Goal: Task Accomplishment & Management: Complete application form

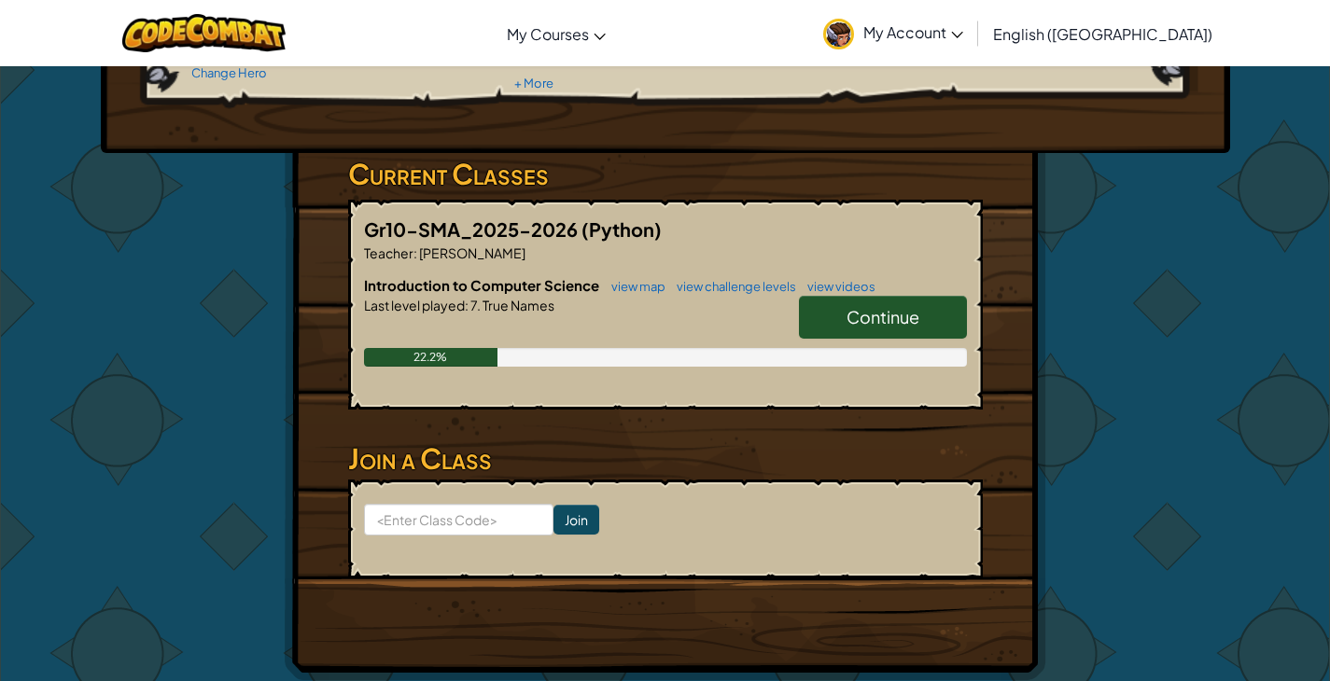
scroll to position [242, 0]
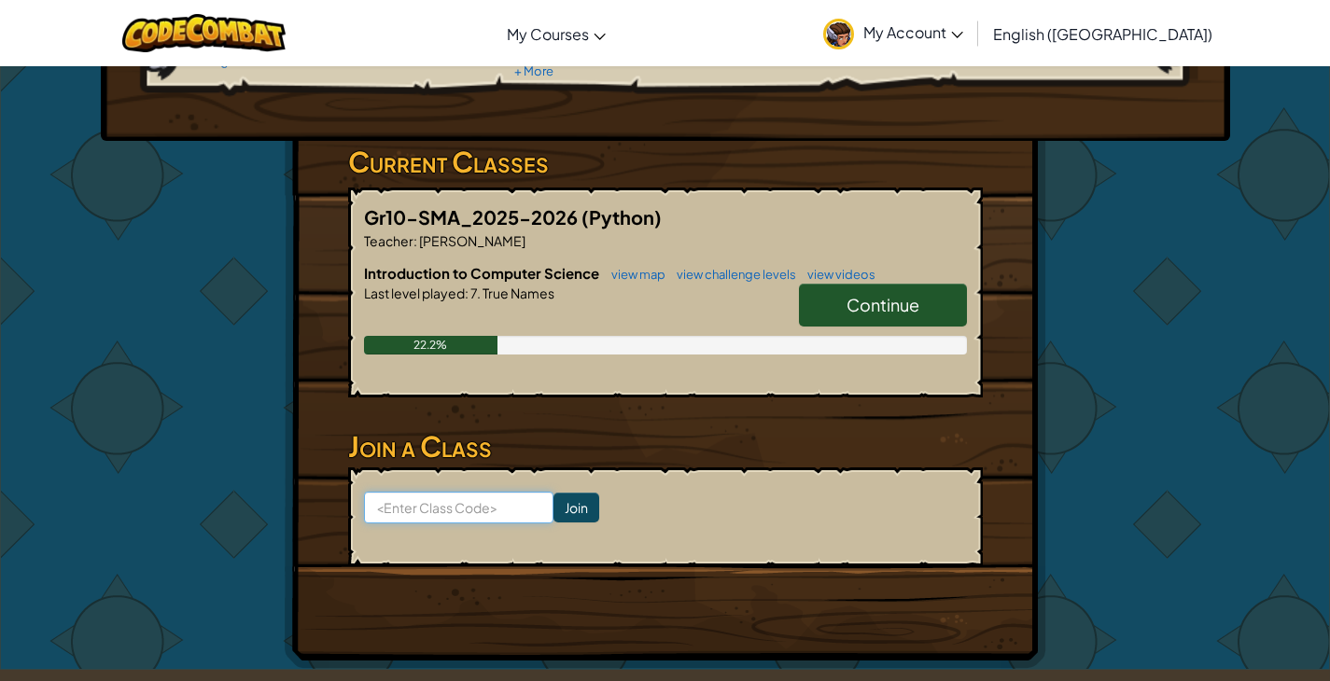
click at [485, 501] on input at bounding box center [458, 508] width 189 height 32
type input "EastSellLock"
click at [553, 504] on input "Join" at bounding box center [576, 508] width 46 height 30
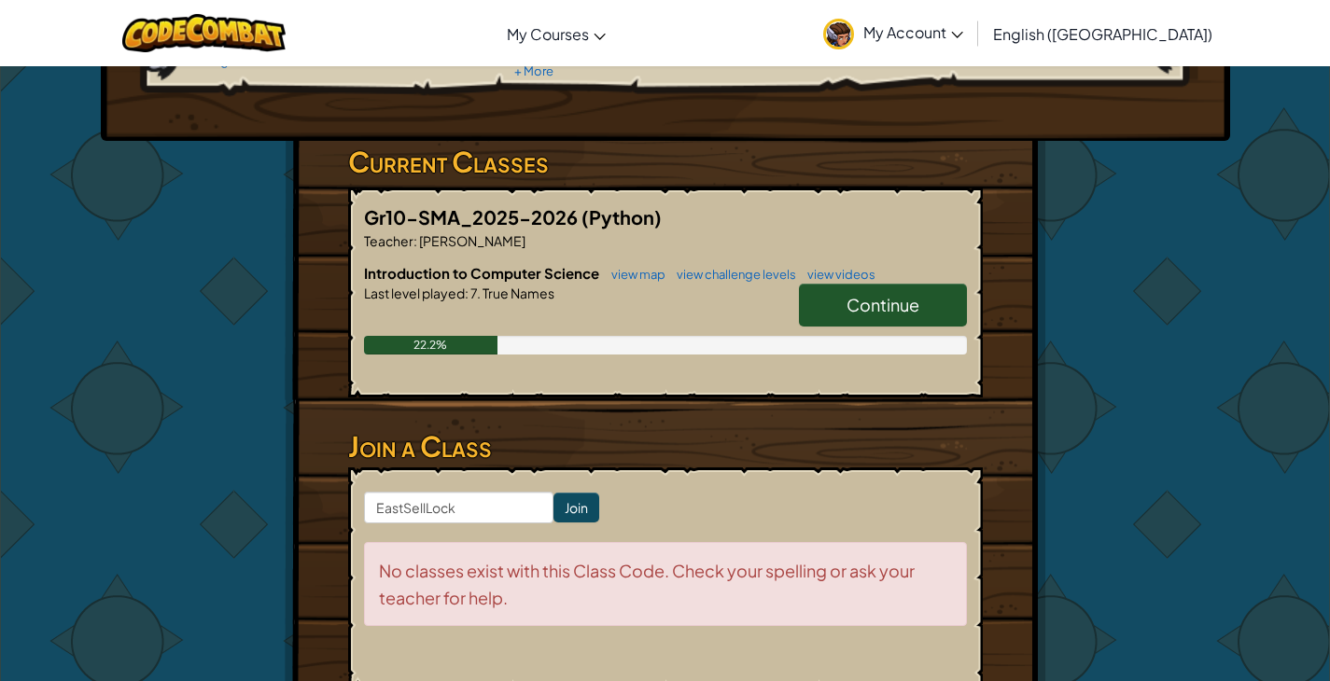
click at [849, 300] on span "Continue" at bounding box center [882, 304] width 73 height 21
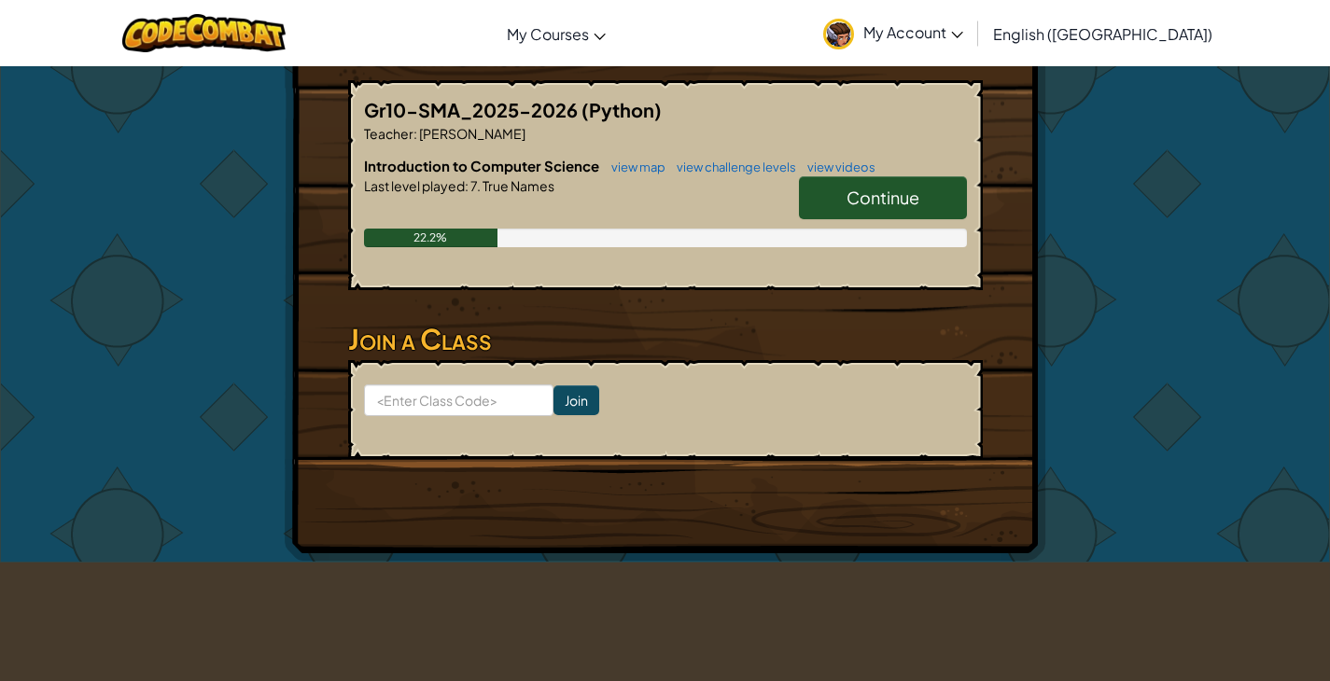
scroll to position [412, 0]
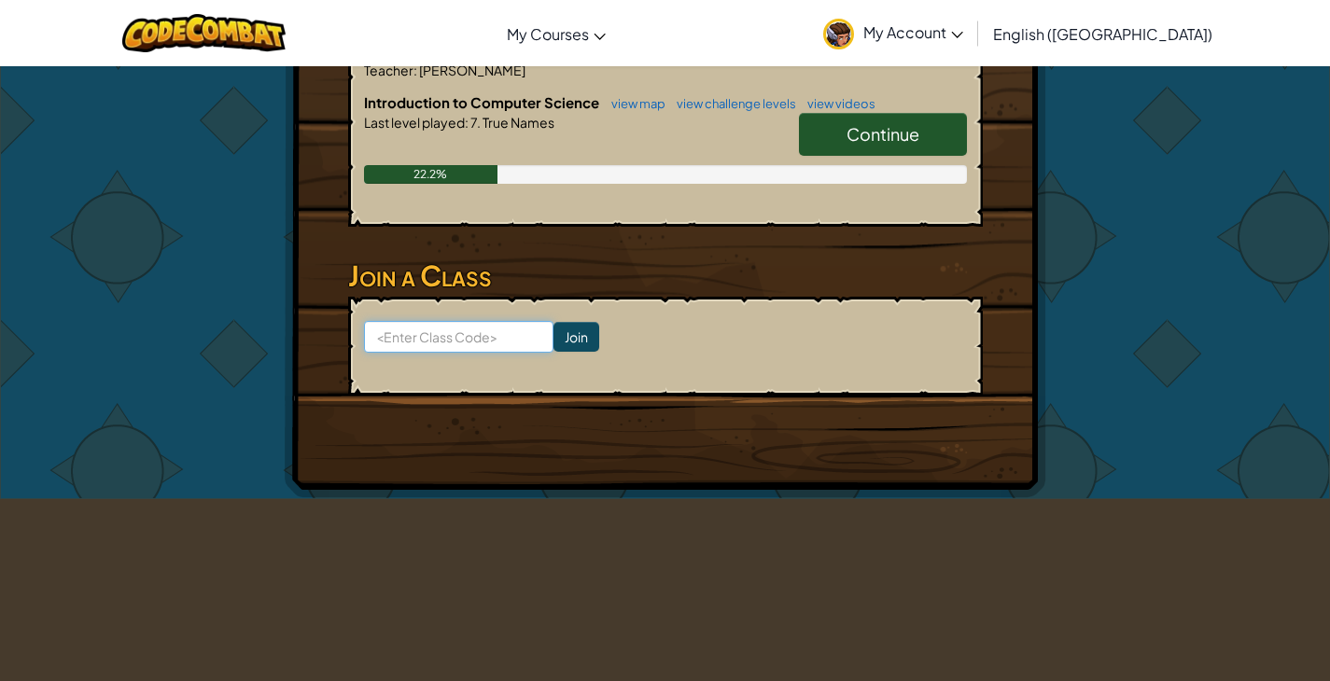
click at [442, 334] on input at bounding box center [458, 337] width 189 height 32
type input "EastSellLock"
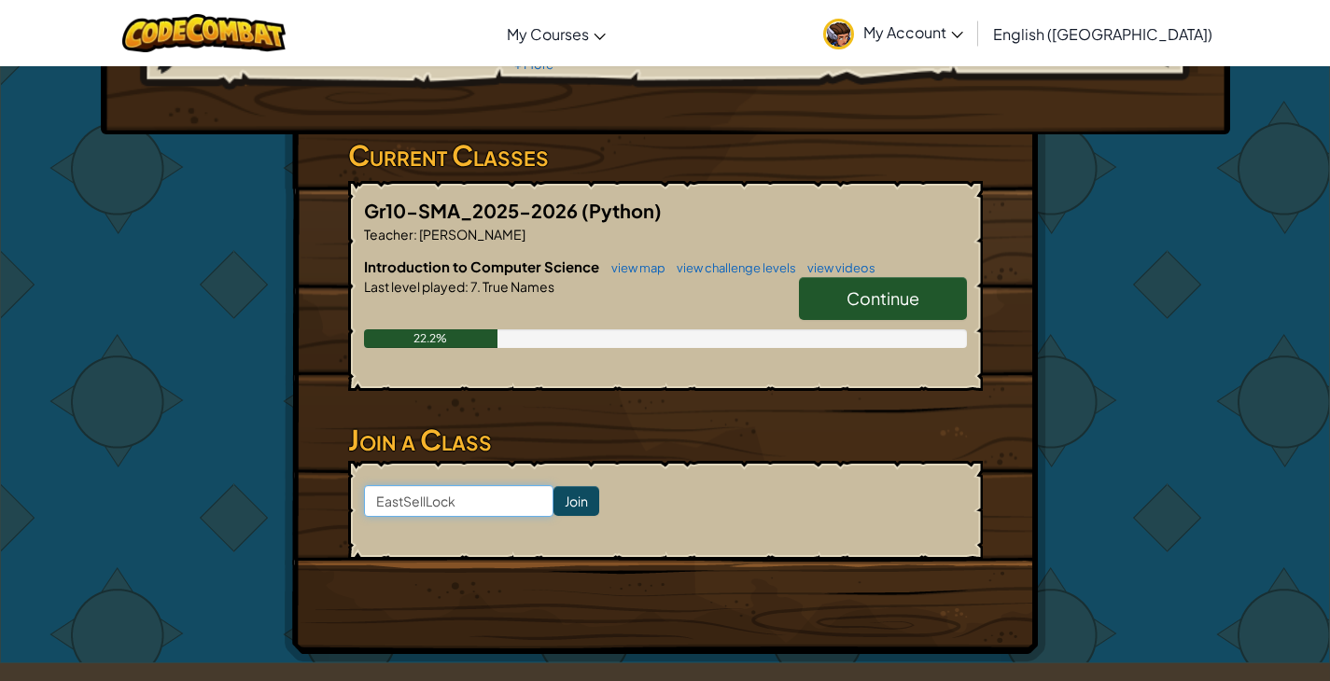
scroll to position [267, 0]
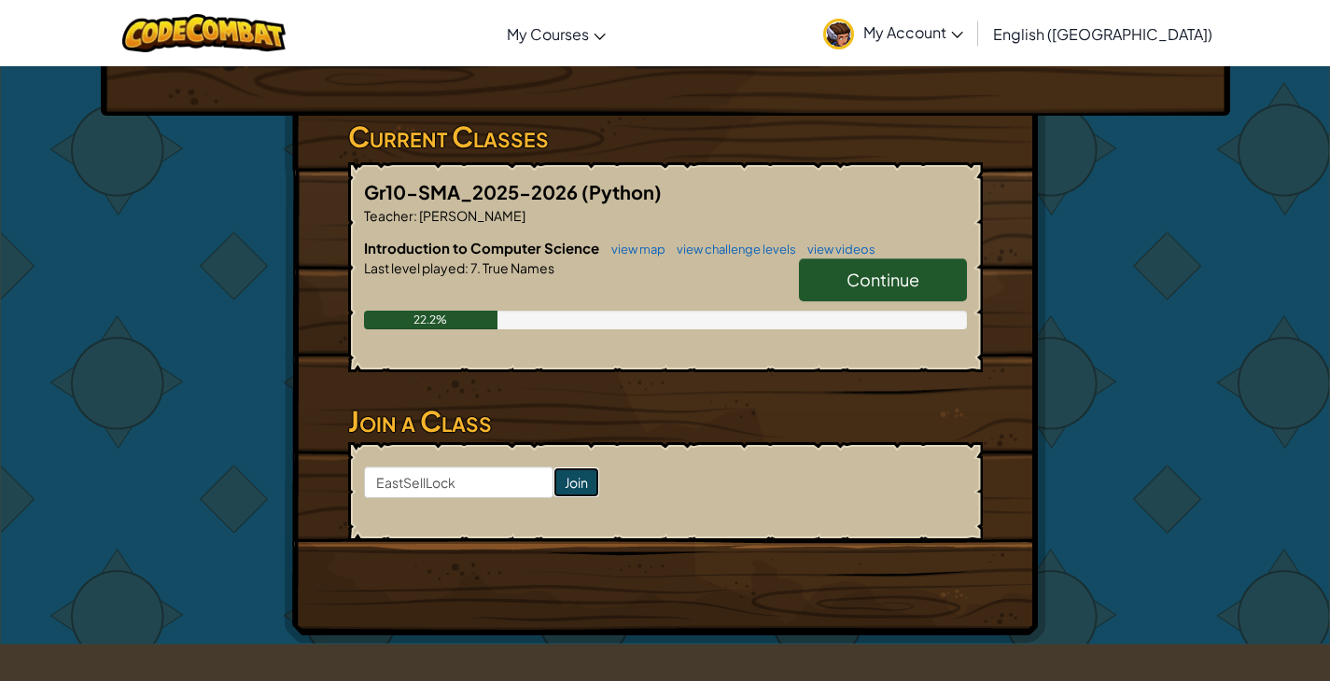
click at [553, 484] on input "Join" at bounding box center [576, 483] width 46 height 30
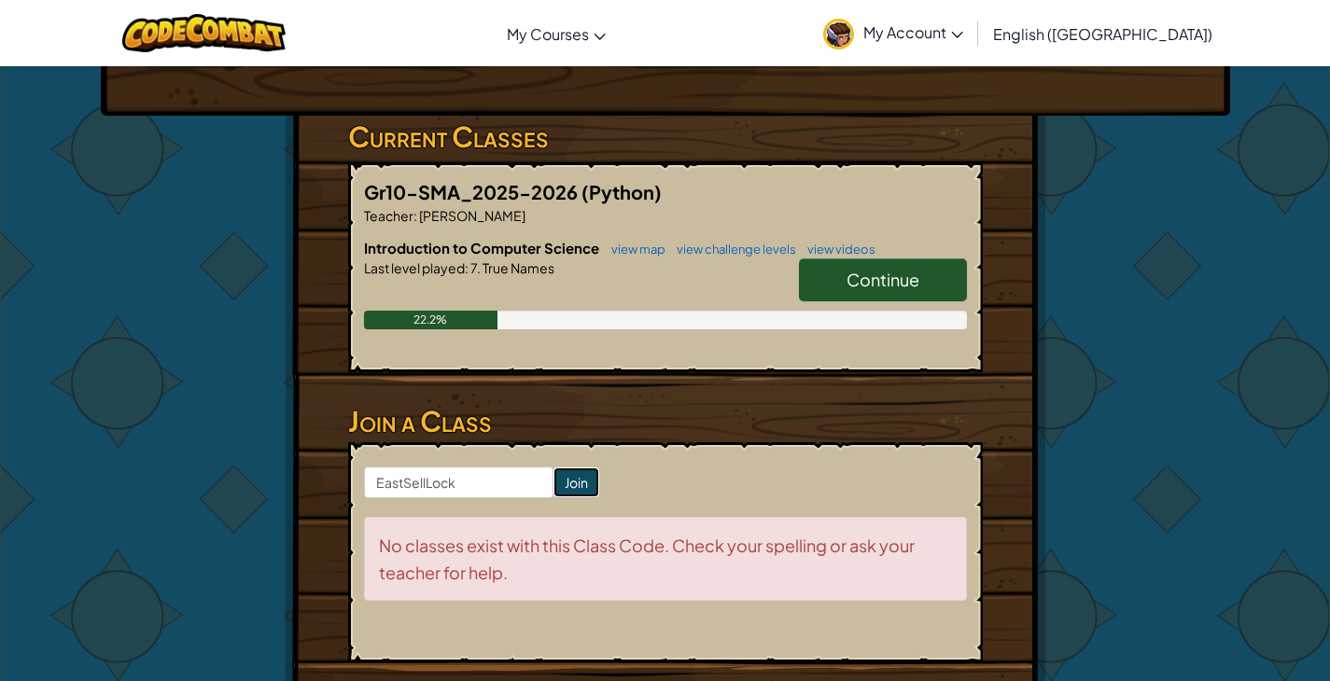
click at [553, 484] on input "Join" at bounding box center [576, 483] width 46 height 30
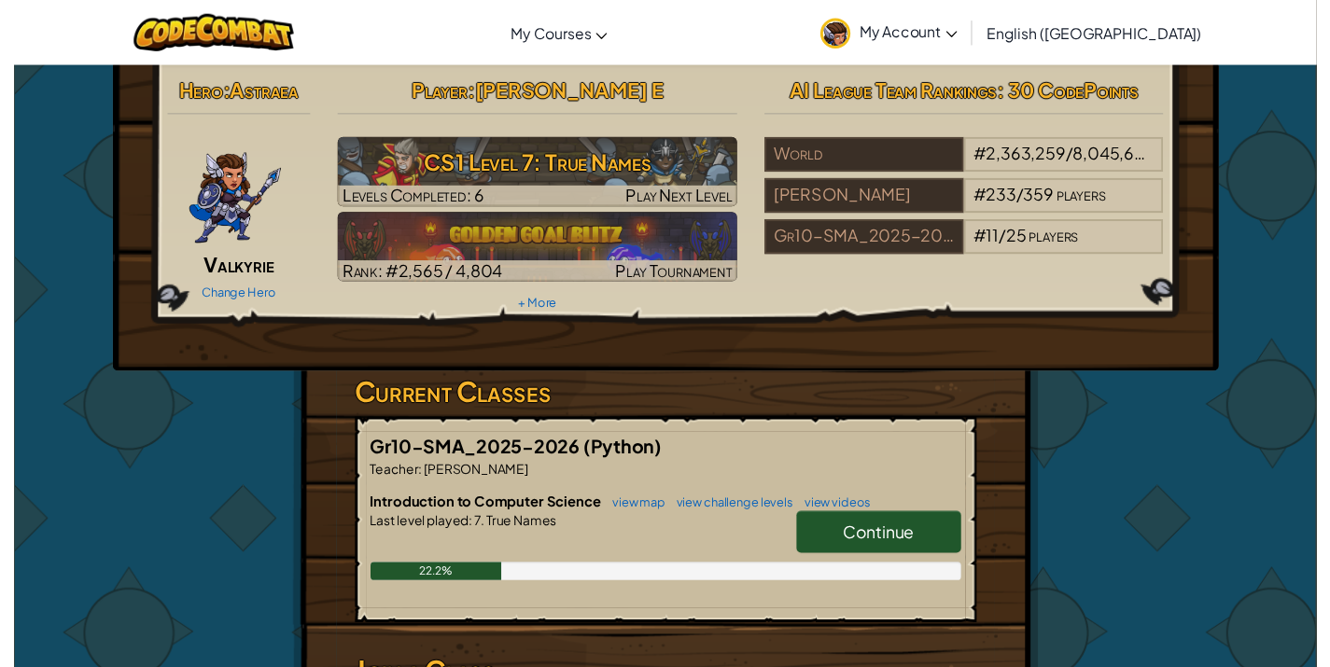
scroll to position [0, 0]
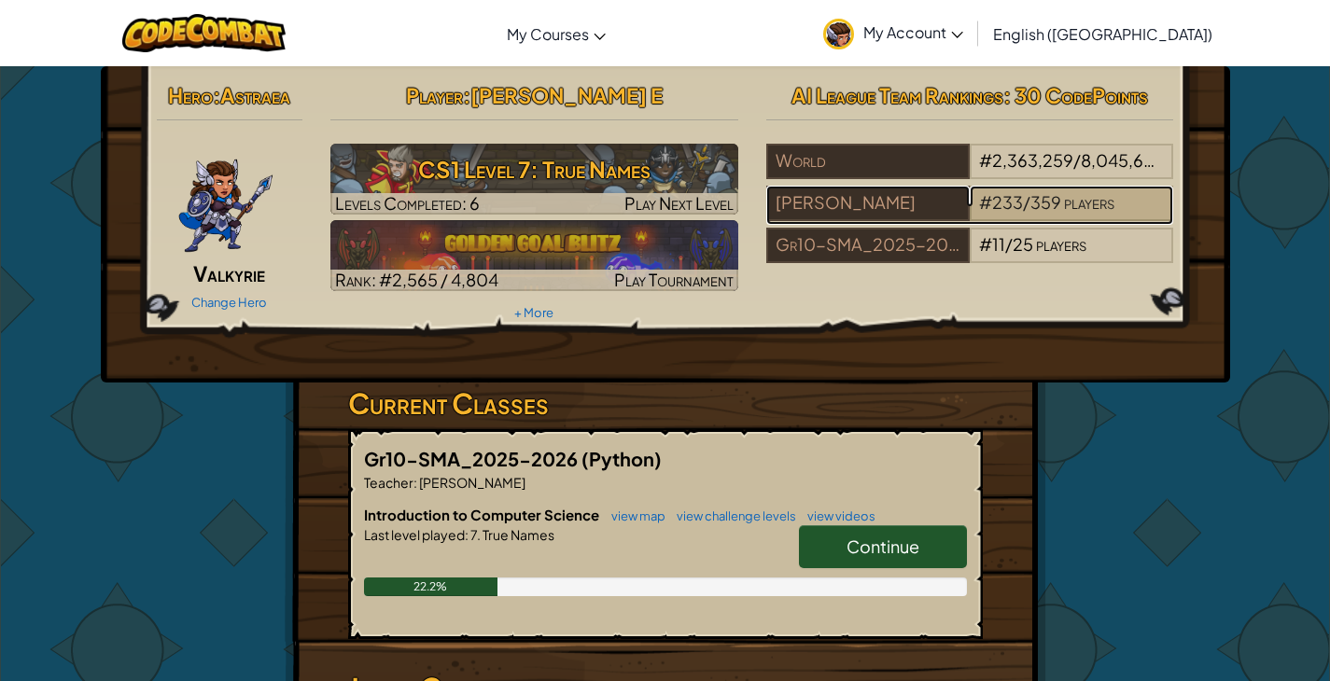
click at [992, 198] on span "233" at bounding box center [1007, 201] width 31 height 21
